Goal: Navigation & Orientation: Find specific page/section

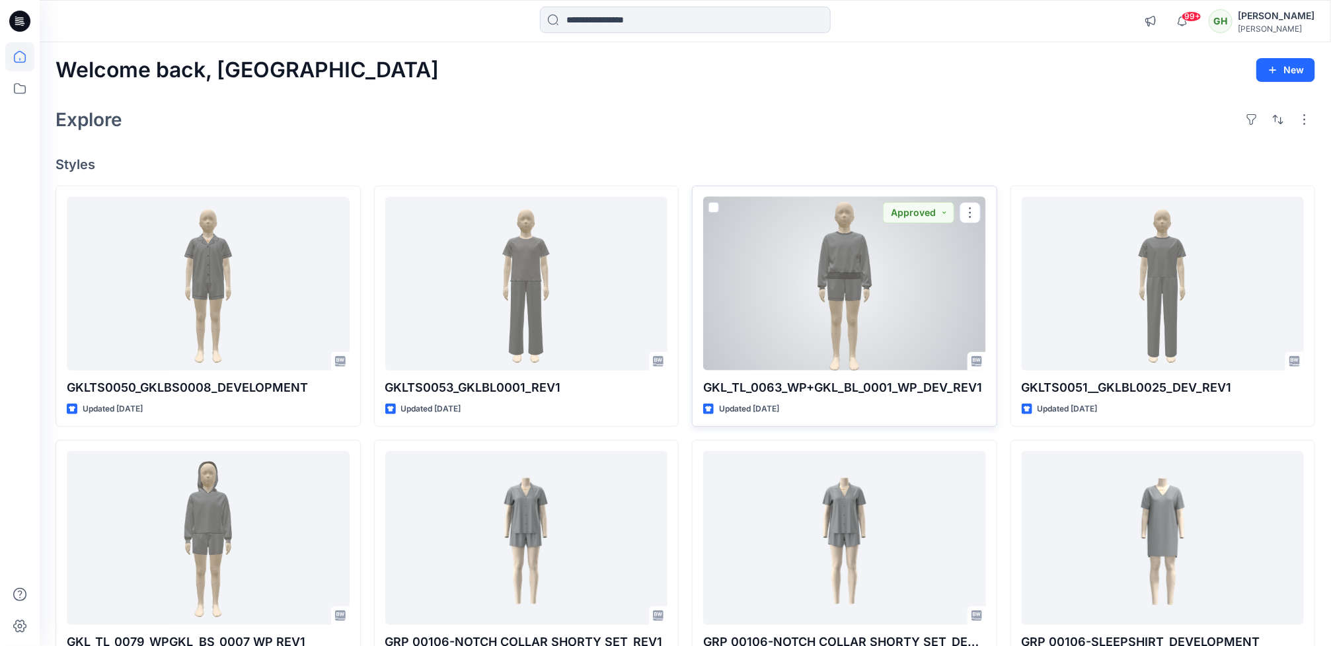
click at [887, 342] on div at bounding box center [844, 284] width 283 height 174
click at [851, 272] on div at bounding box center [844, 284] width 283 height 174
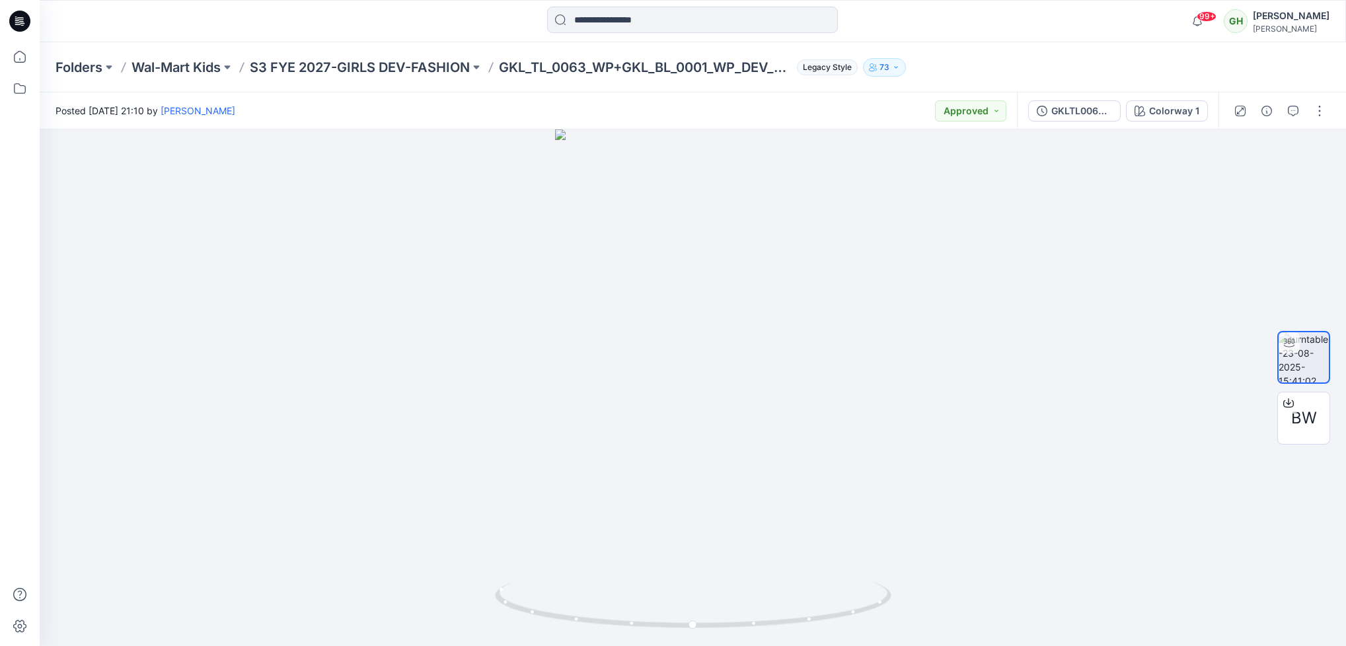
click at [373, 54] on div "Folders Wal-Mart Kids S3 FYE 2027-GIRLS DEV-FASHION GKL_TL_0063_WP+GKL_BL_0001_…" at bounding box center [693, 67] width 1307 height 50
click at [375, 66] on p "S3 FYE 2027-GIRLS DEV-FASHION" at bounding box center [360, 67] width 220 height 19
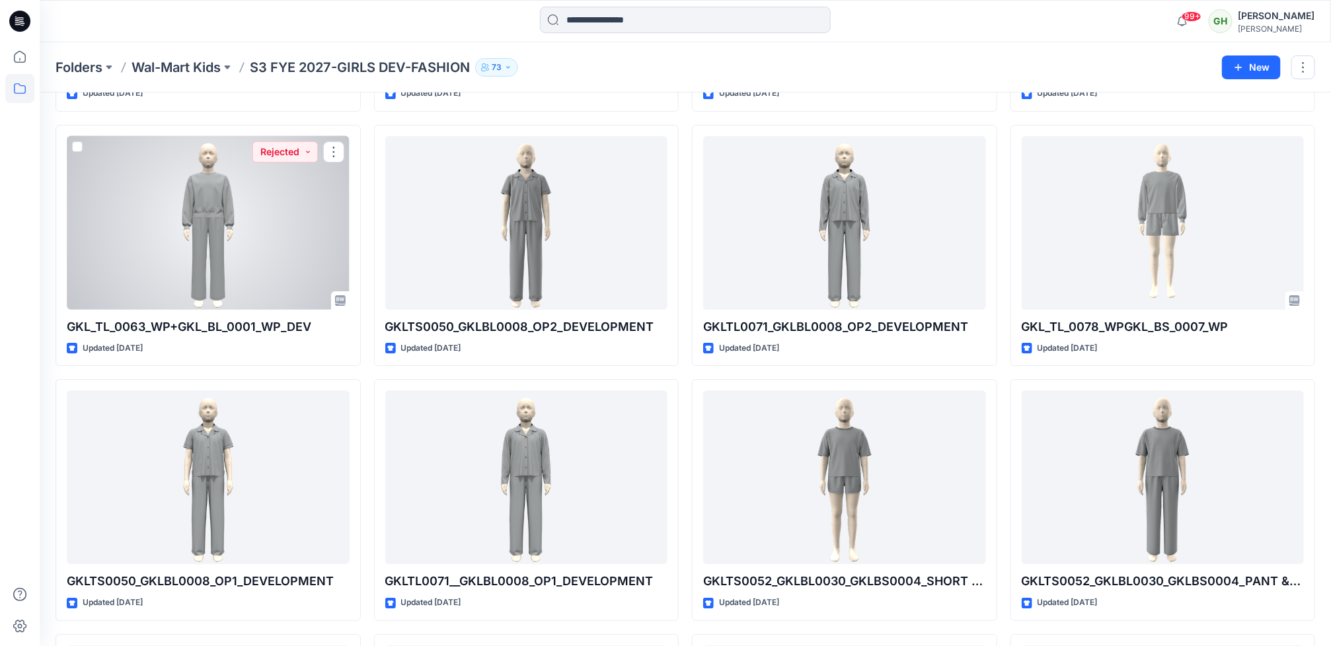
scroll to position [2343, 0]
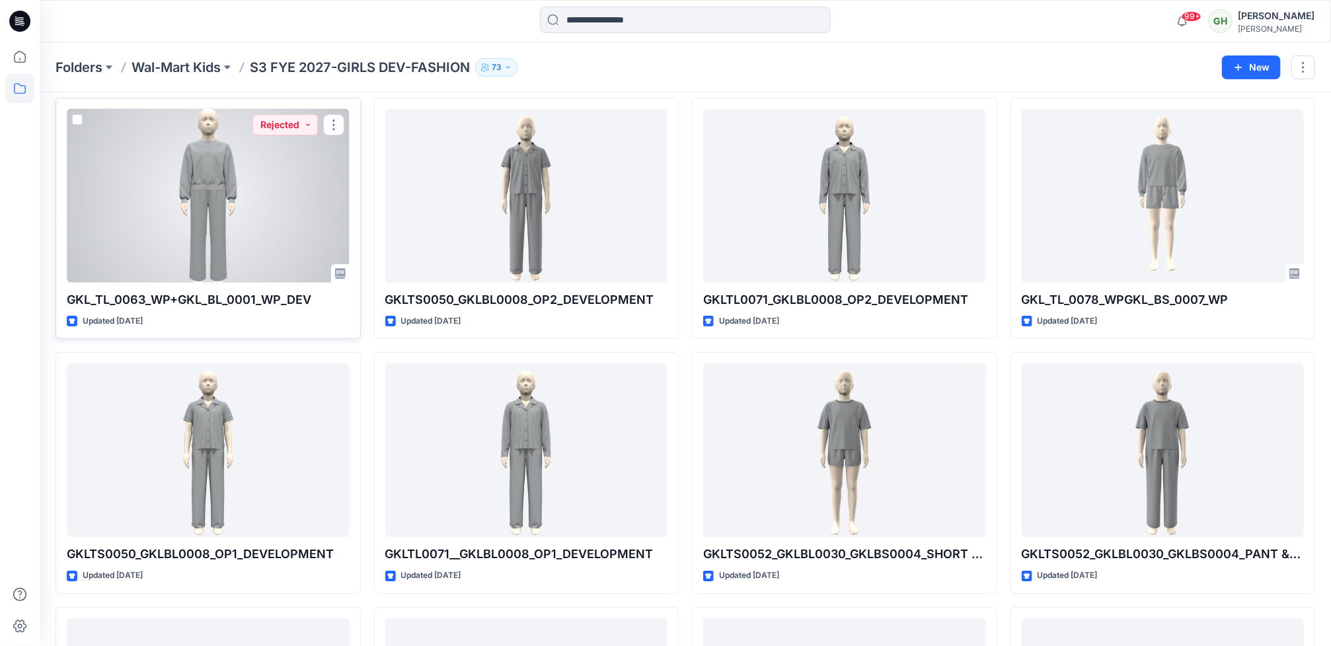
click at [258, 248] on div at bounding box center [208, 196] width 283 height 174
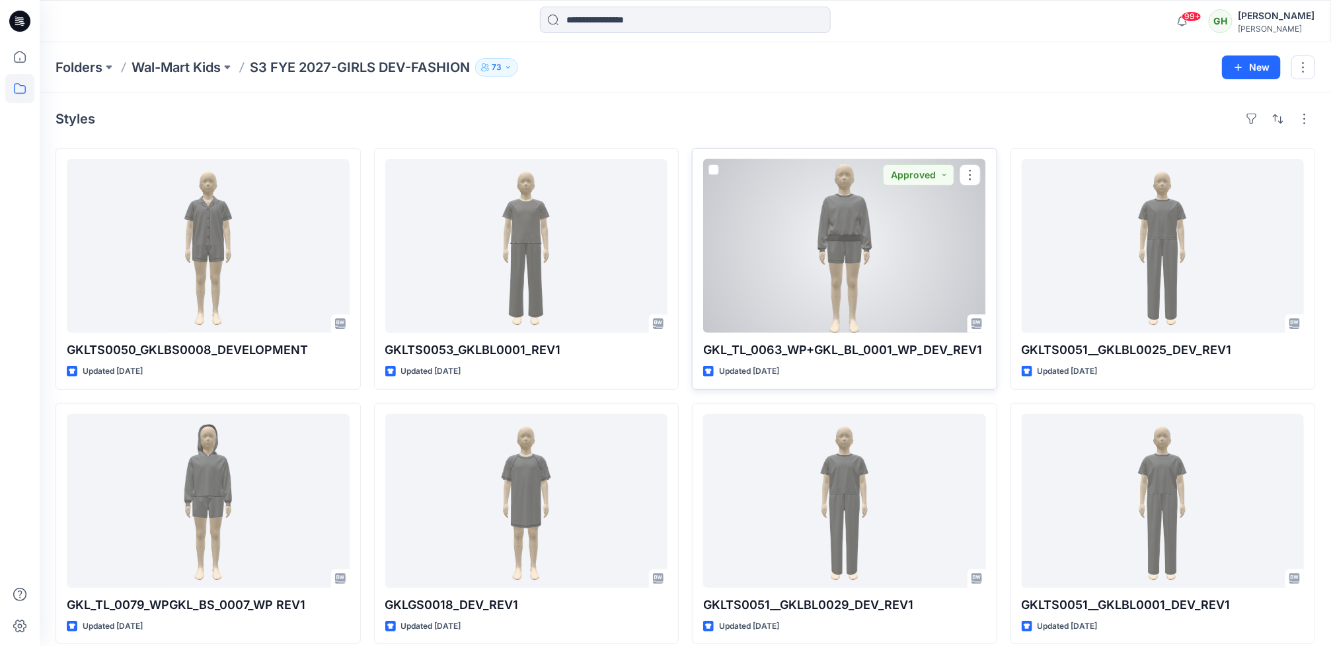
click at [841, 246] on div at bounding box center [844, 246] width 283 height 174
click at [845, 286] on div at bounding box center [844, 246] width 283 height 174
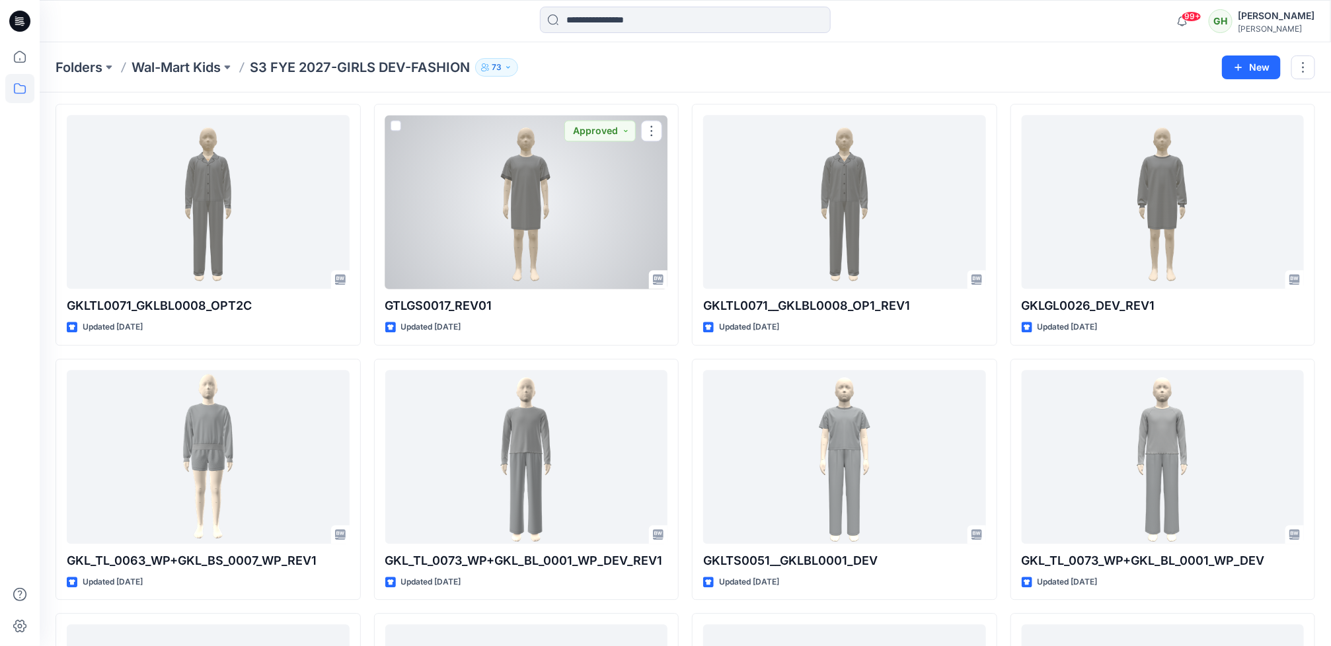
scroll to position [1586, 0]
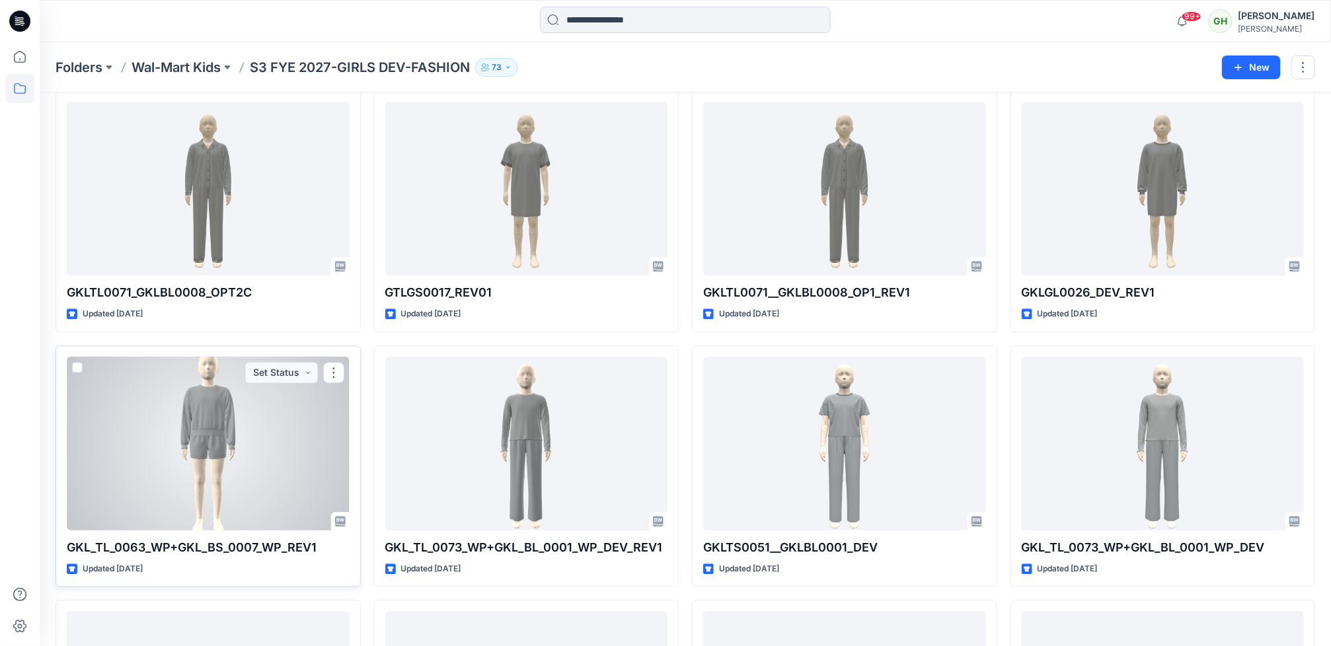
click at [135, 482] on div at bounding box center [208, 444] width 283 height 174
